Goal: Task Accomplishment & Management: Use online tool/utility

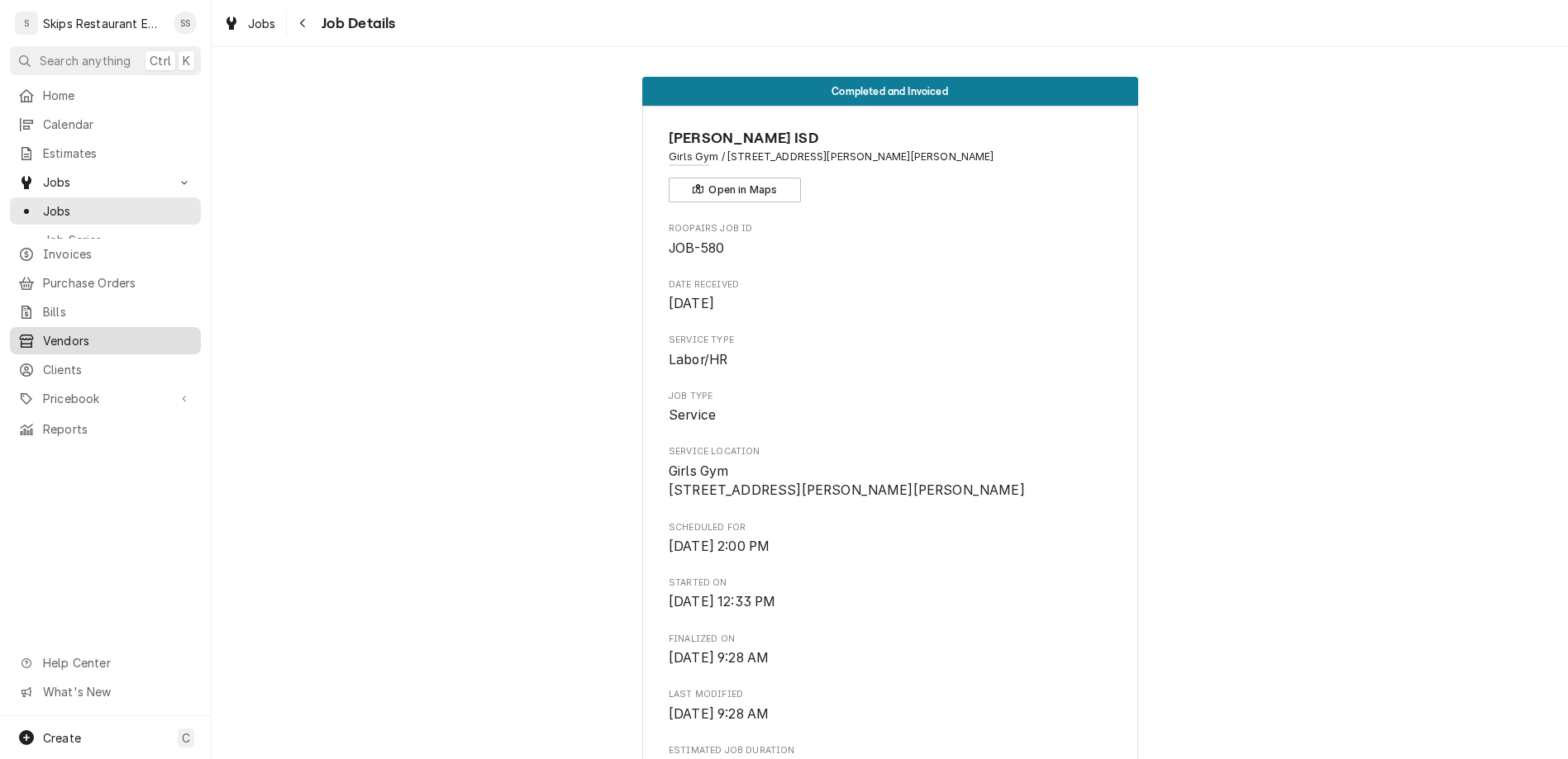
scroll to position [1219, 0]
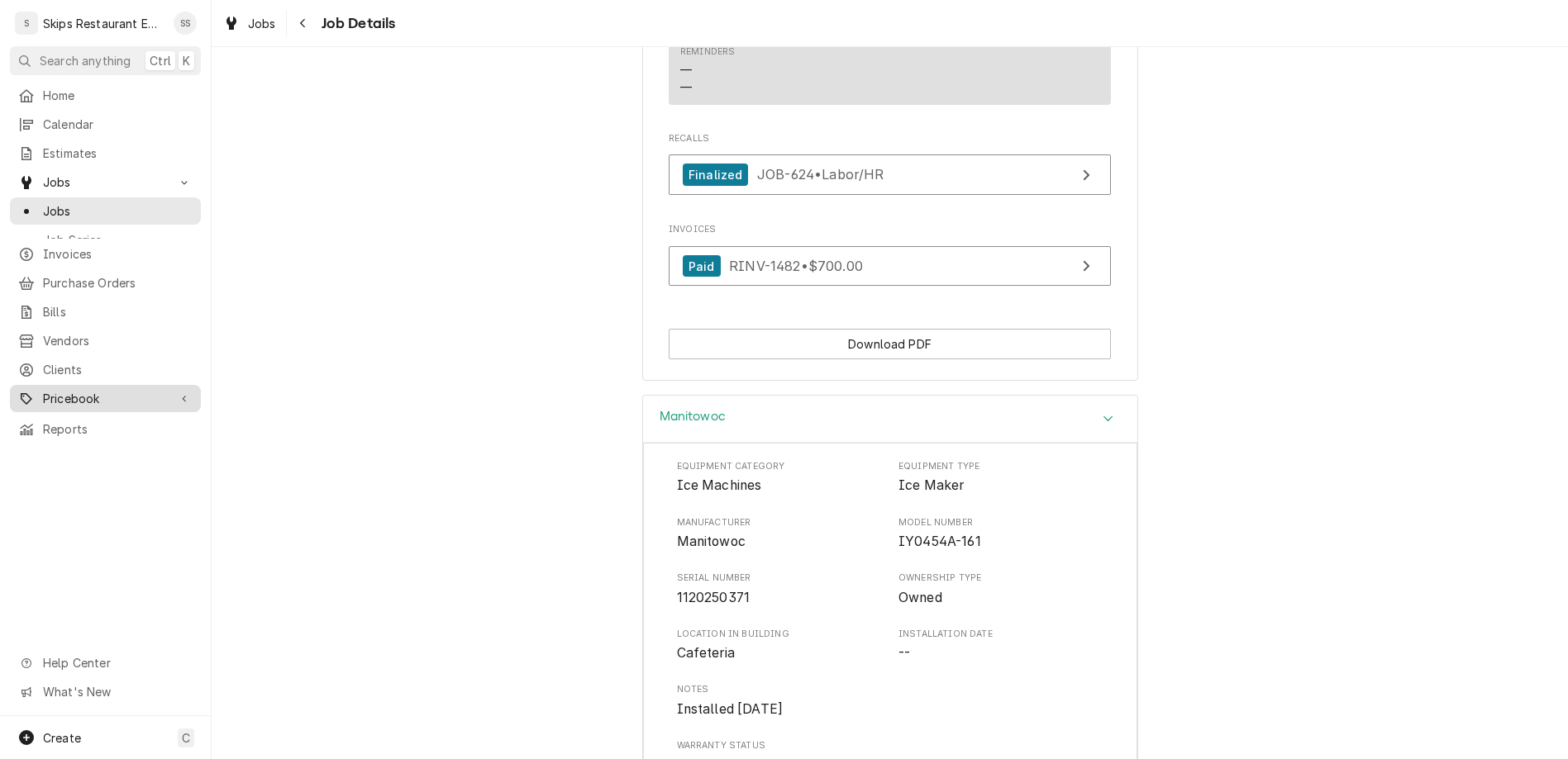
click at [54, 390] on span "Pricebook" at bounding box center [105, 398] width 125 height 17
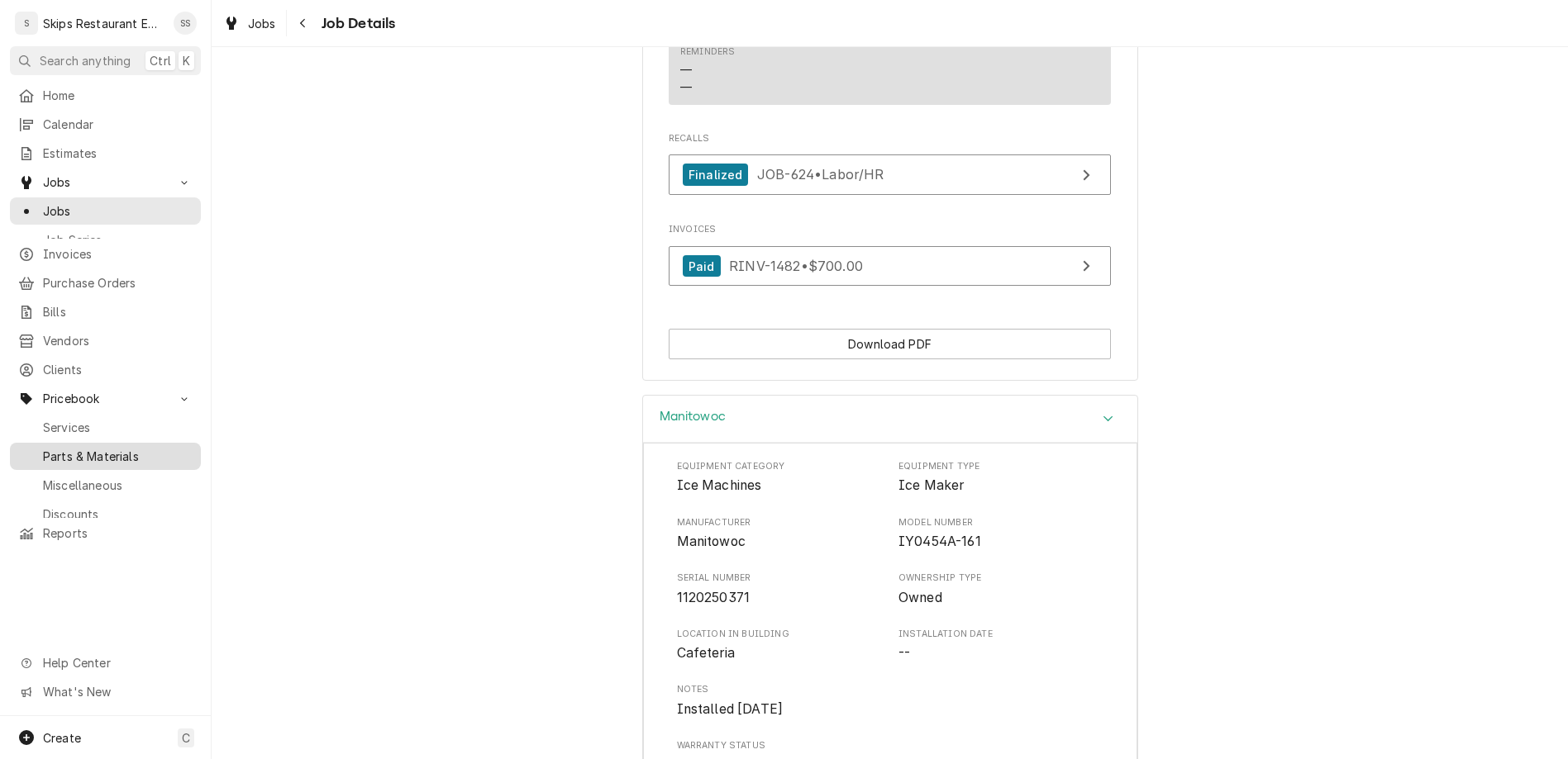
click at [53, 448] on span "Parts & Materials" at bounding box center [118, 456] width 150 height 17
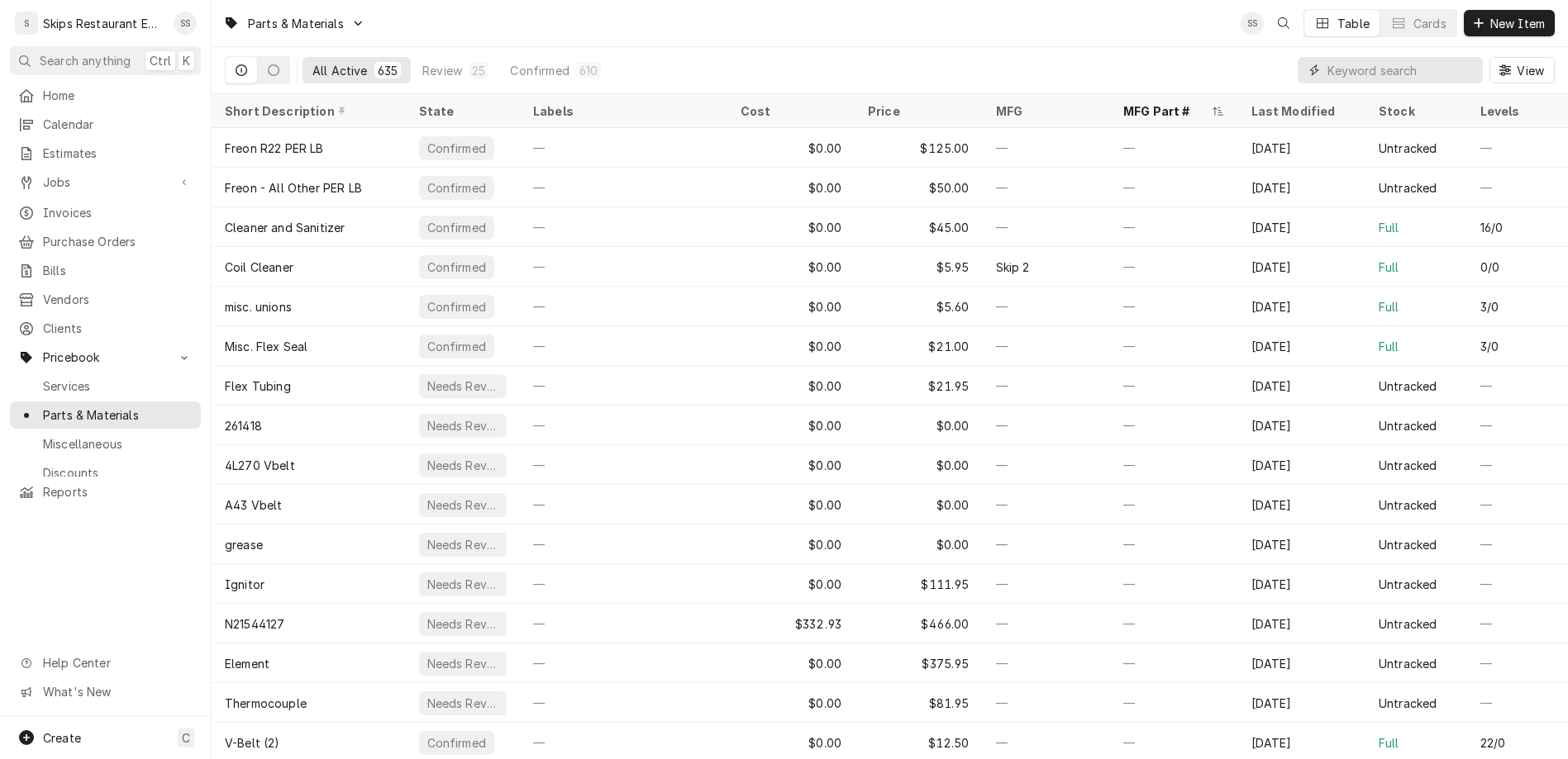
click at [1424, 57] on input "Dynamic Content Wrapper" at bounding box center [1400, 70] width 147 height 27
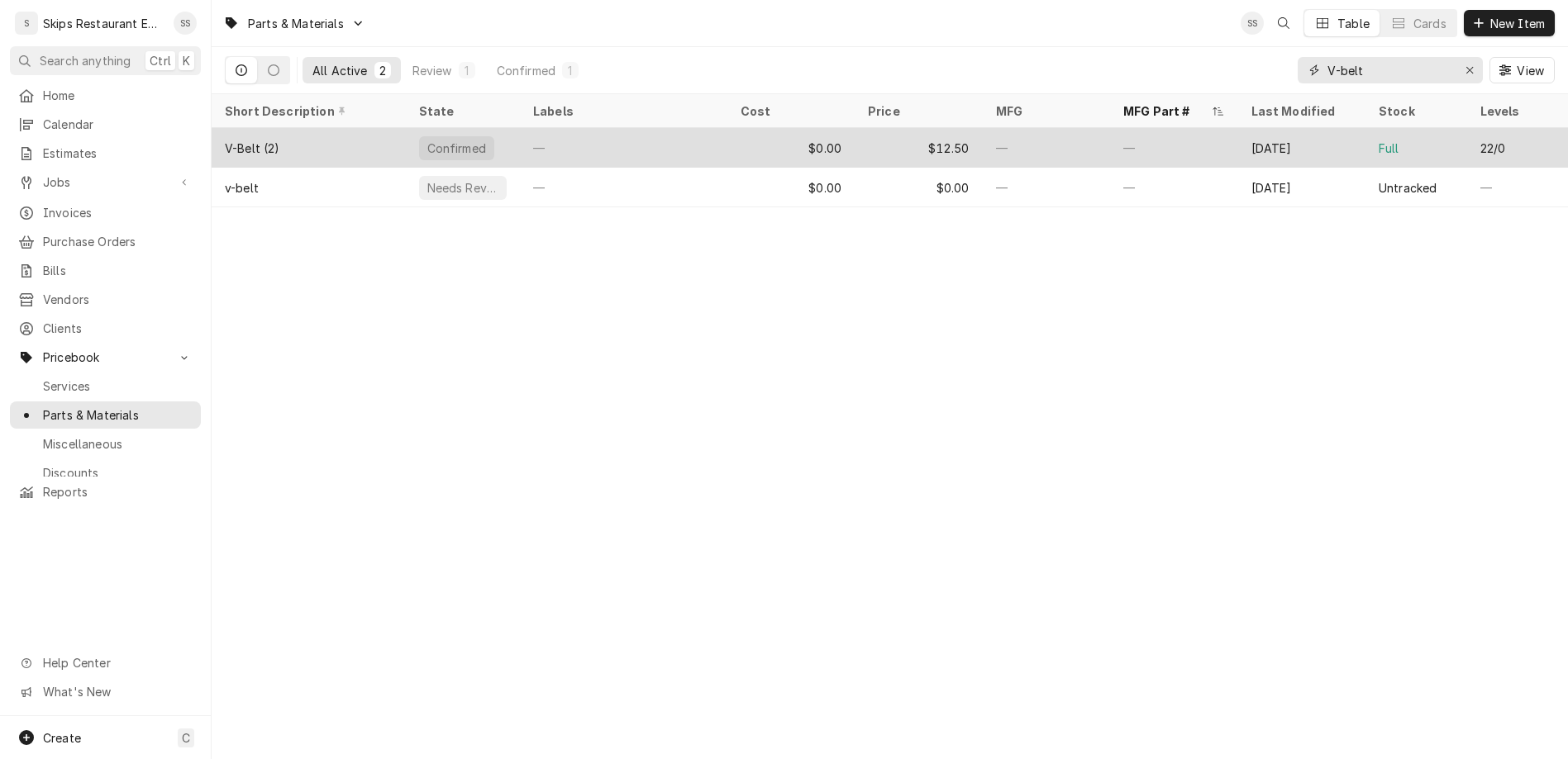
type input "V-belt"
click at [811, 128] on div "$0.00" at bounding box center [792, 148] width 128 height 40
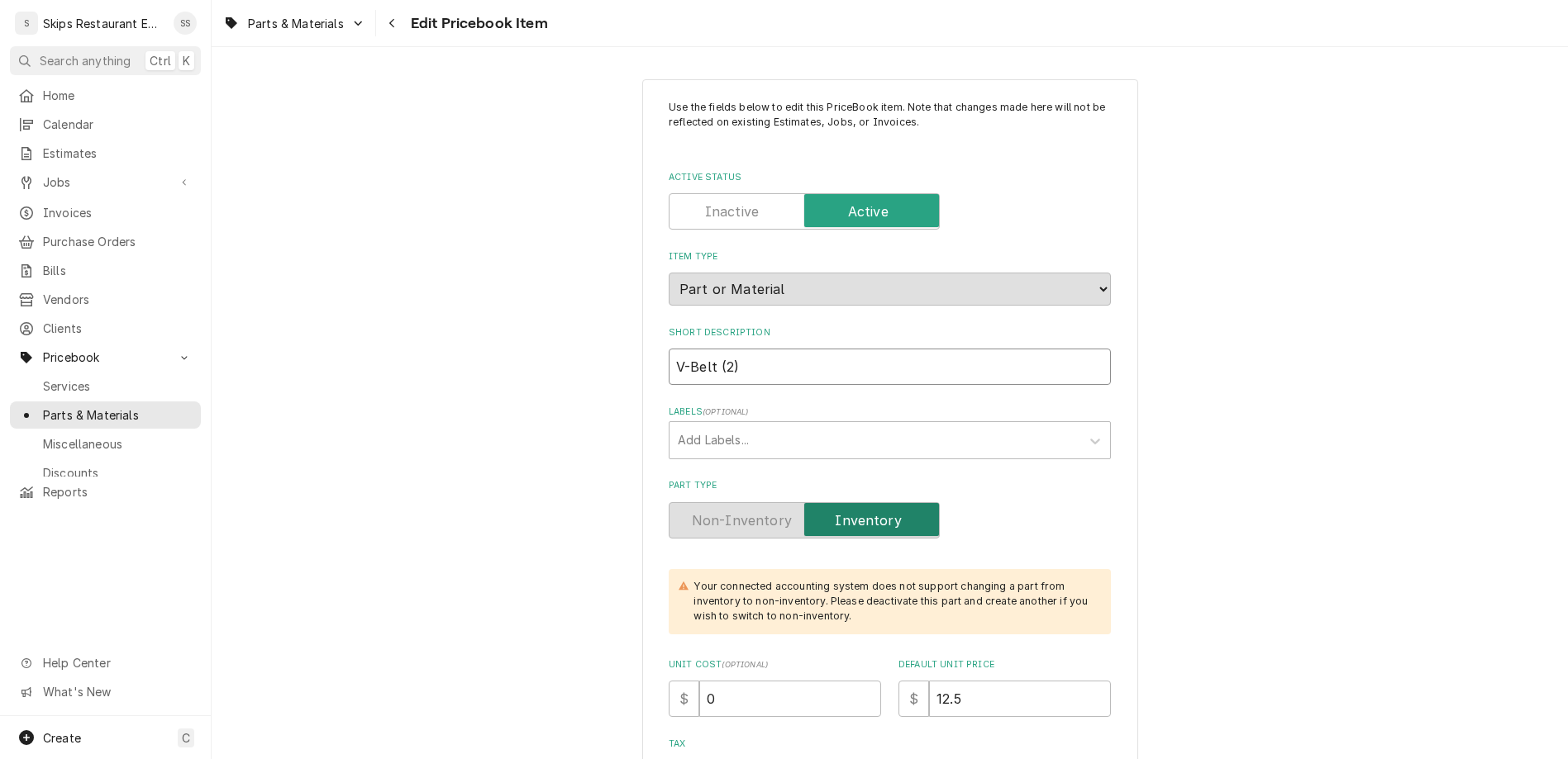
click at [732, 348] on input "V-Belt (2)" at bounding box center [890, 366] width 442 height 37
type textarea "x"
type input "V-Belt 2)"
type textarea "x"
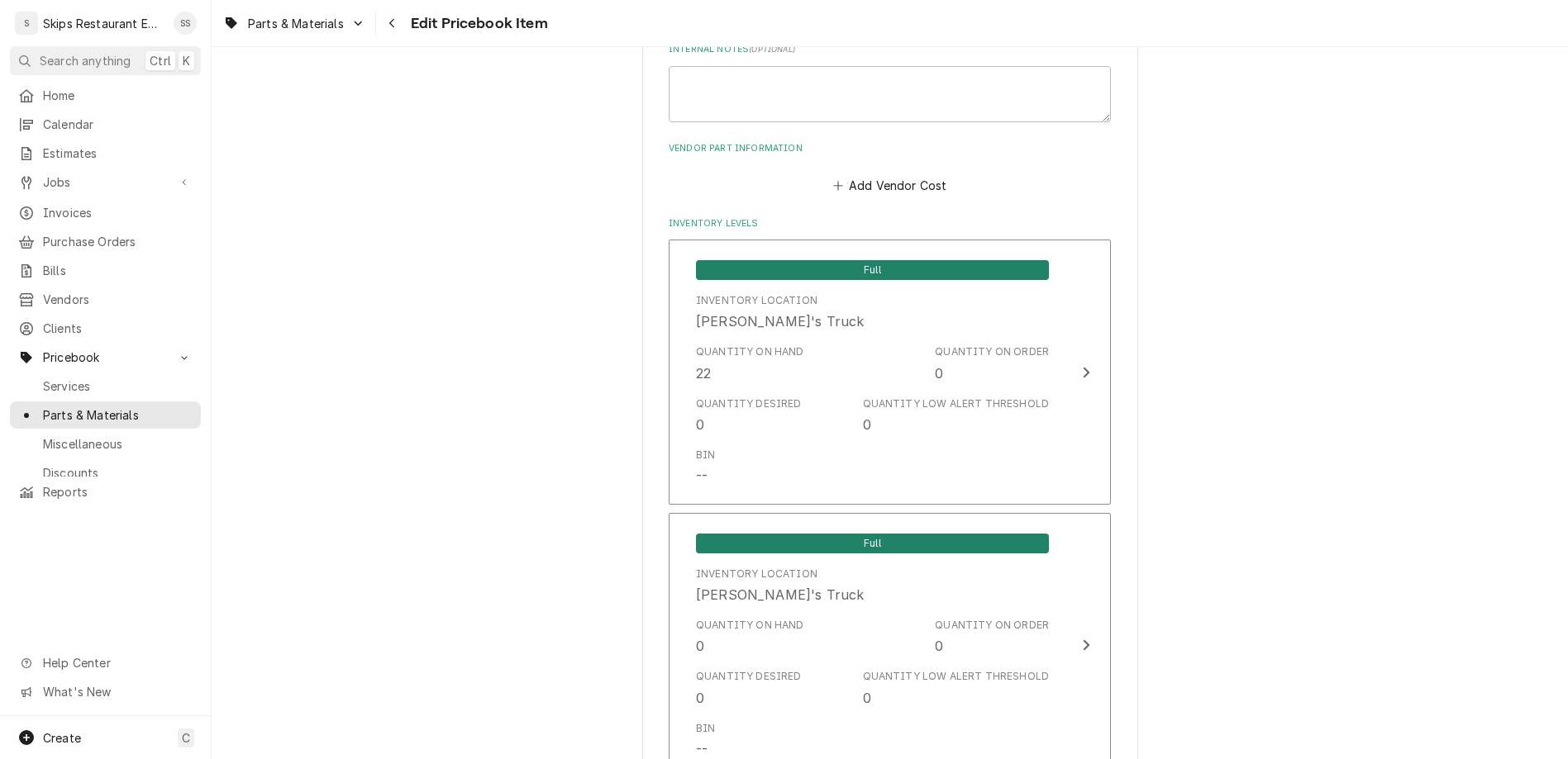
scroll to position [1106, 0]
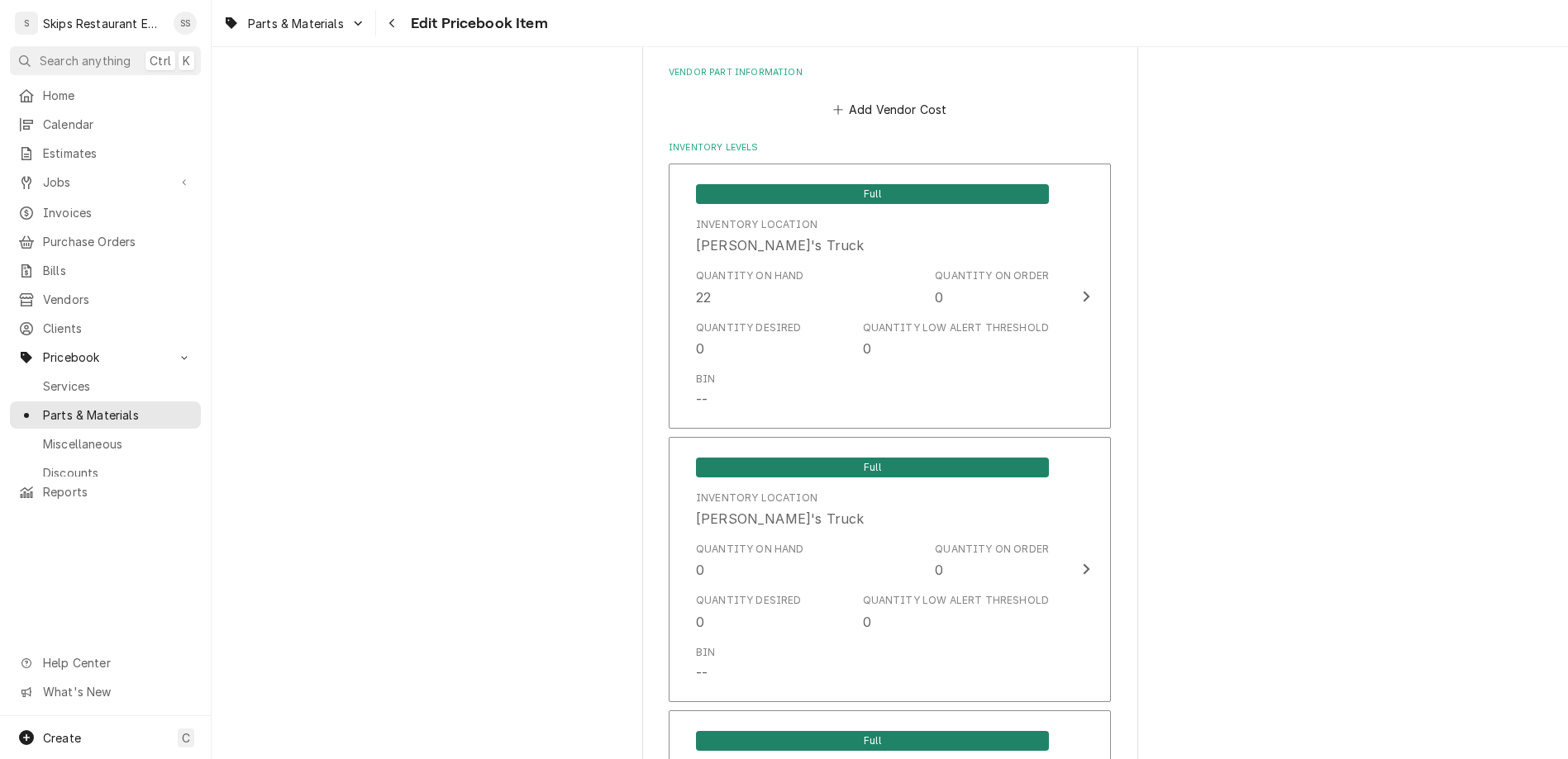
type input "V-Belt 2"
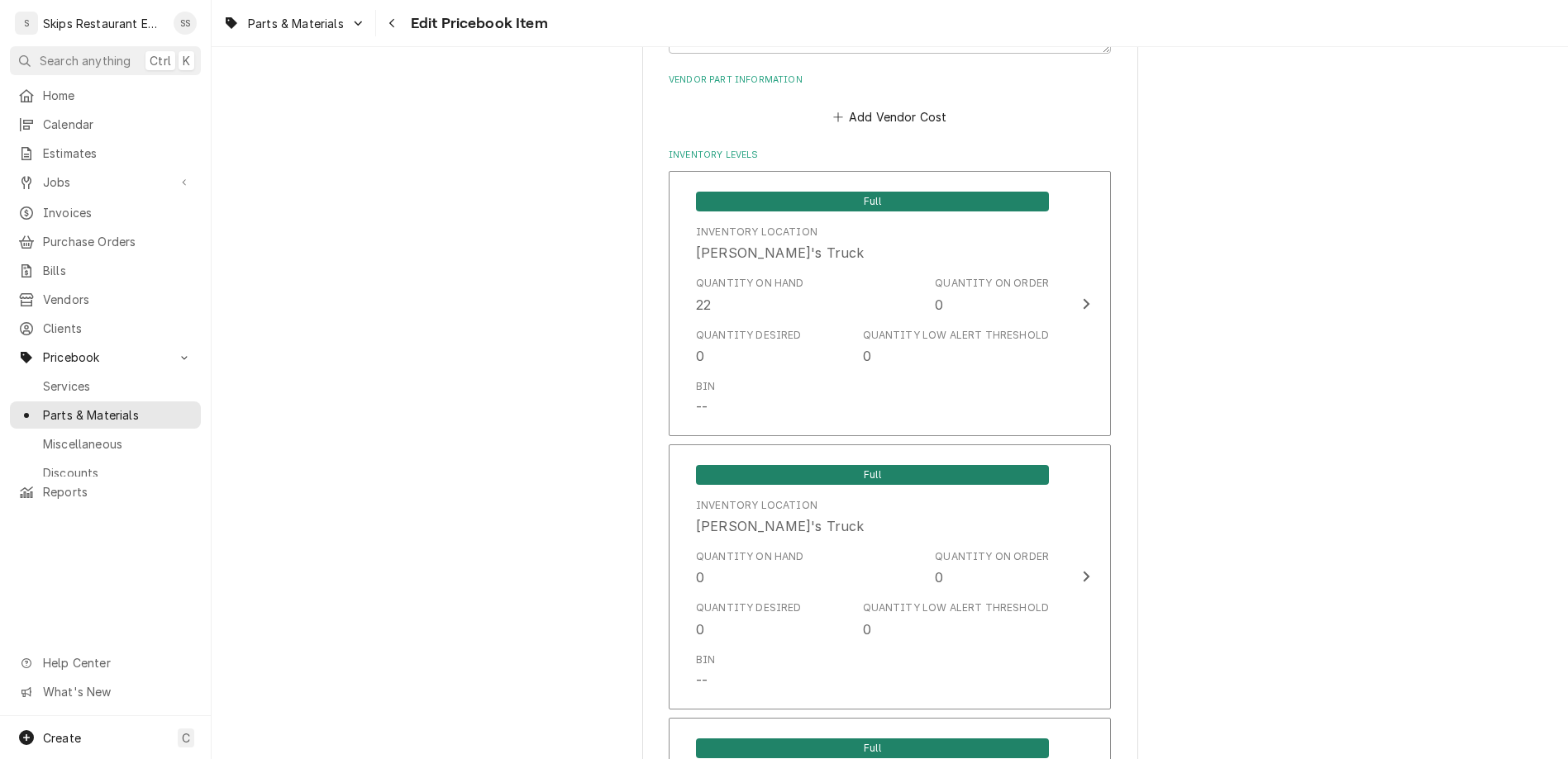
type textarea "x"
